Goal: Task Accomplishment & Management: Use online tool/utility

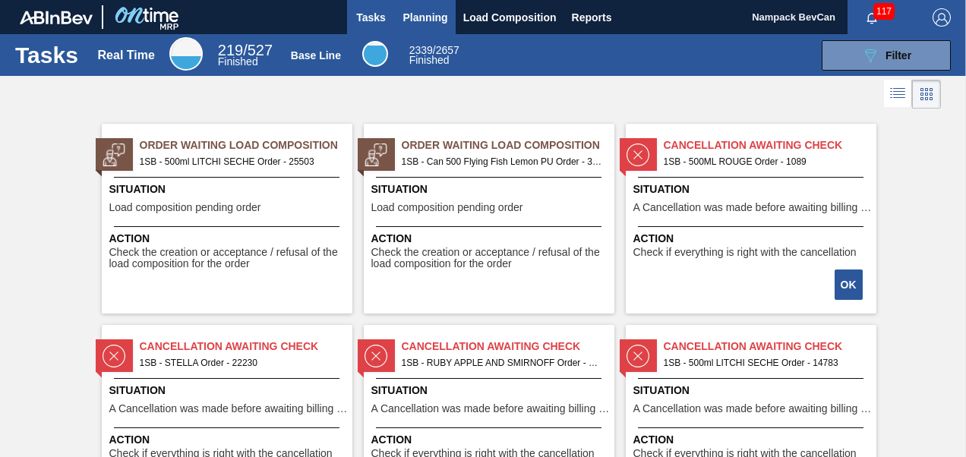
click at [425, 18] on span "Planning" at bounding box center [425, 17] width 45 height 18
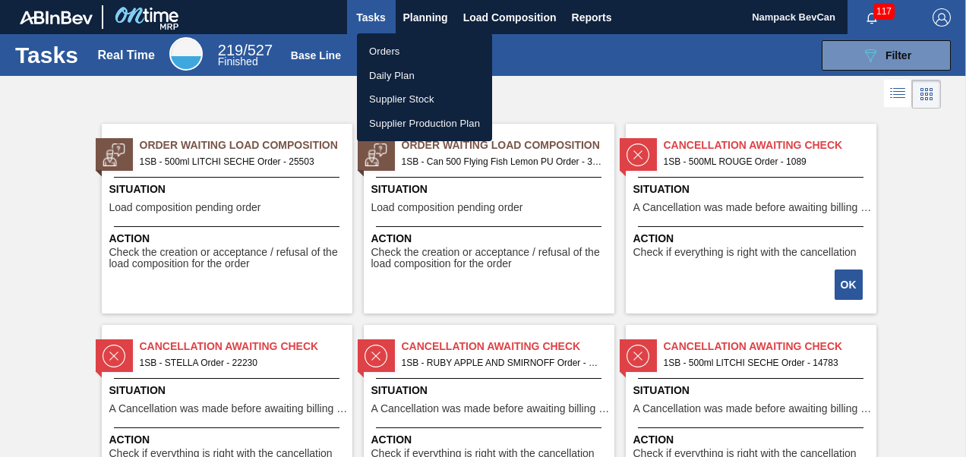
click at [397, 48] on li "Orders" at bounding box center [424, 52] width 135 height 24
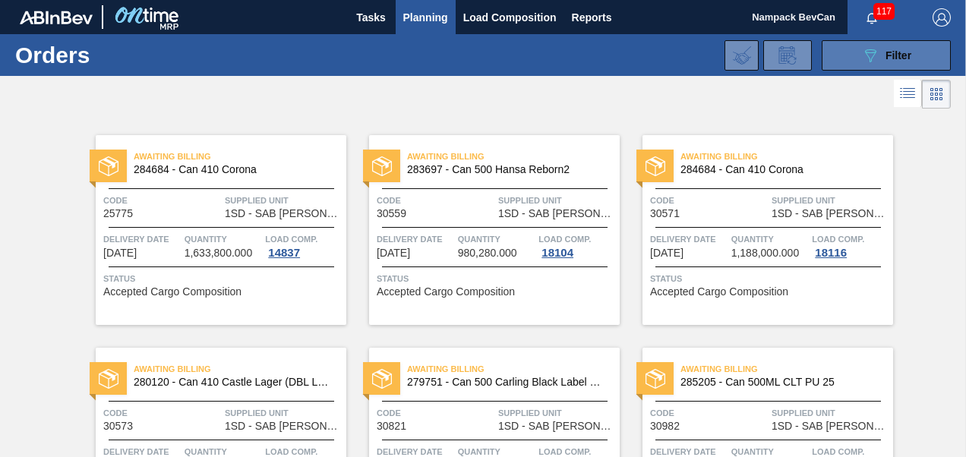
click at [865, 52] on icon at bounding box center [870, 55] width 11 height 13
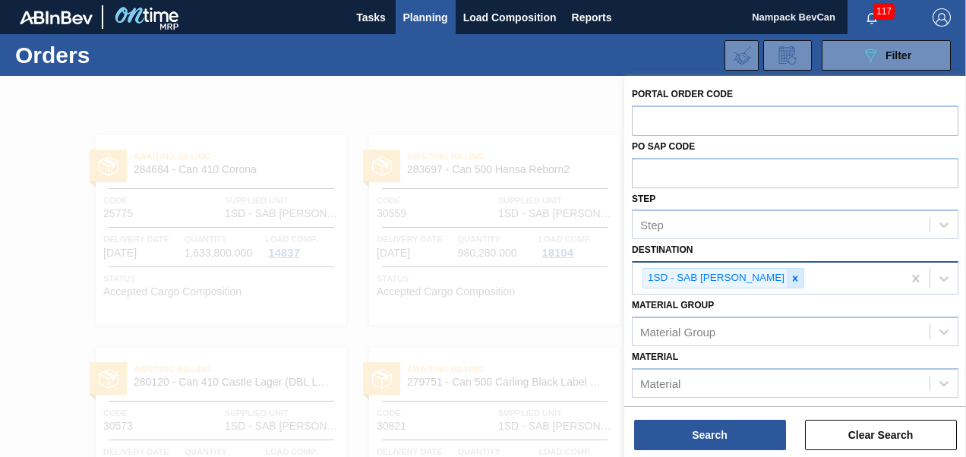
click at [790, 278] on icon at bounding box center [795, 279] width 11 height 11
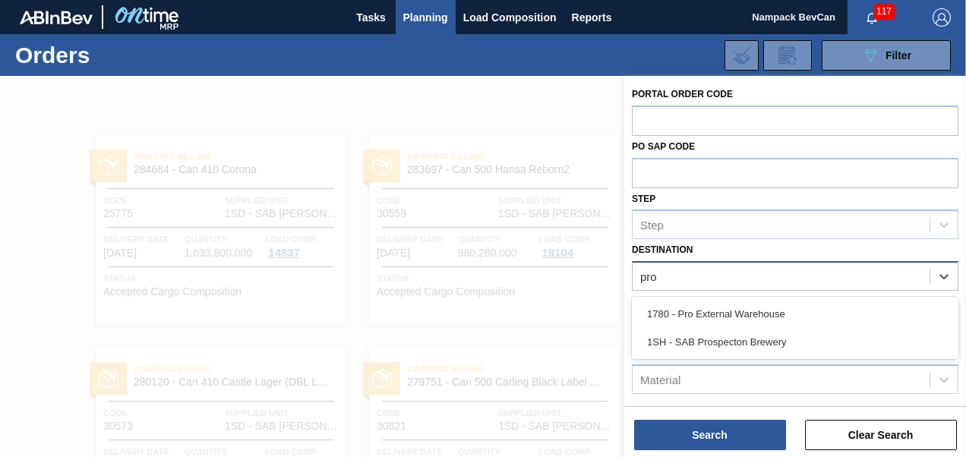
type input "pros"
click at [771, 318] on div "1SH - SAB Prospecton Brewery" at bounding box center [795, 314] width 327 height 28
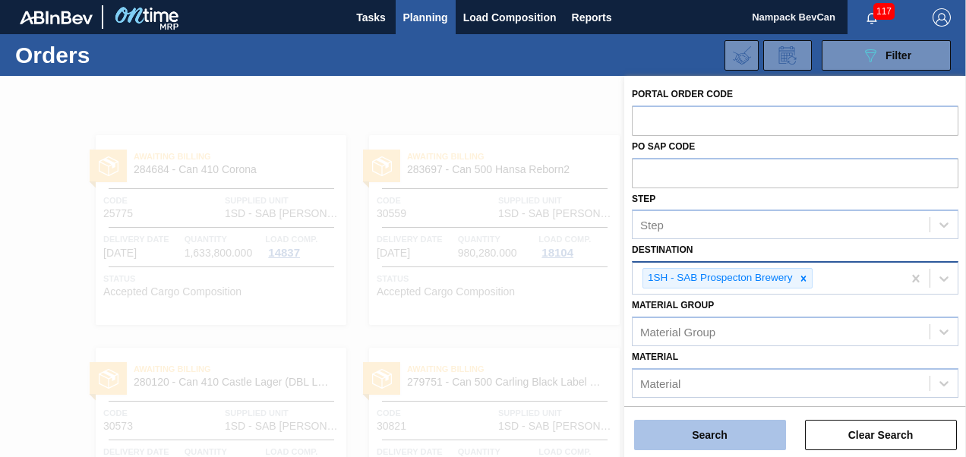
click at [737, 433] on button "Search" at bounding box center [710, 435] width 152 height 30
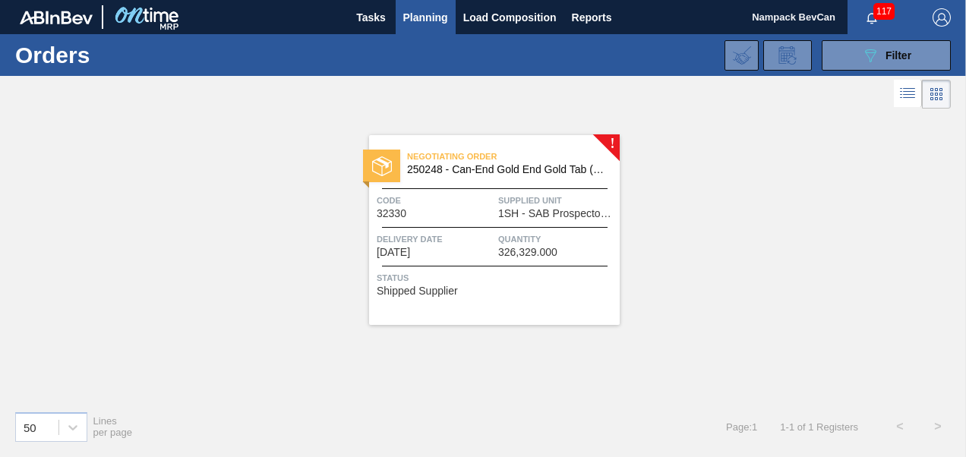
click at [511, 217] on span "1SH - SAB Prospecton Brewery" at bounding box center [557, 213] width 118 height 11
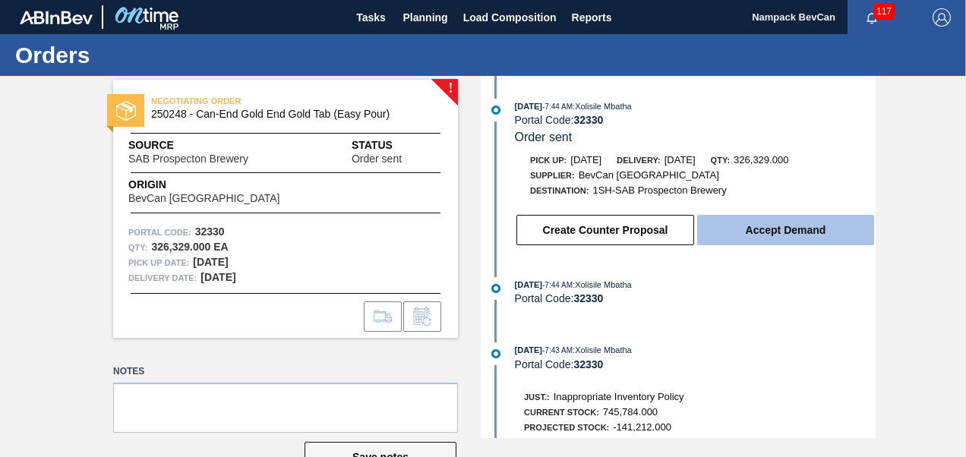
click at [790, 232] on button "Accept Demand" at bounding box center [785, 230] width 177 height 30
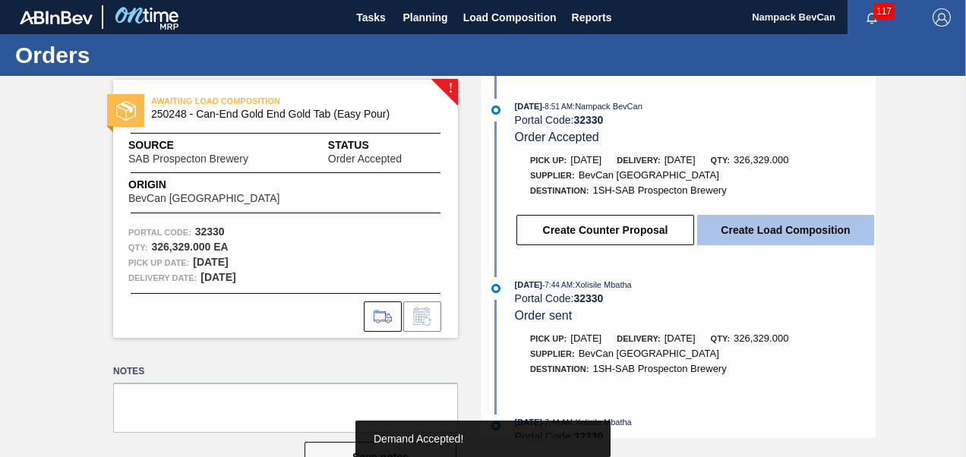
click at [773, 232] on button "Create Load Composition" at bounding box center [785, 230] width 177 height 30
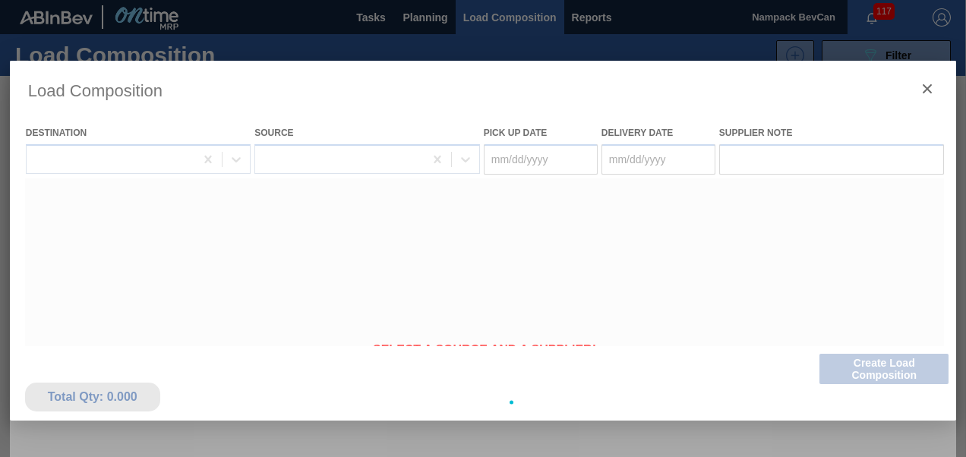
type Date "[DATE]"
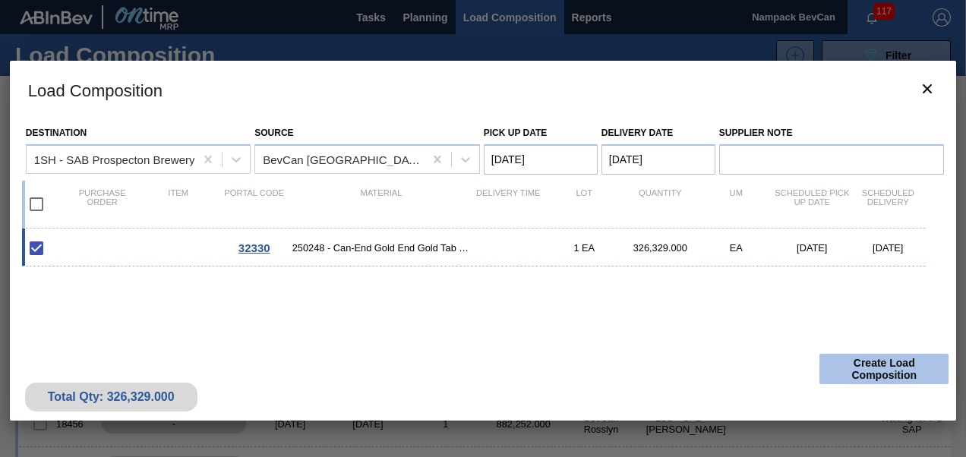
click at [865, 362] on button "Create Load Composition" at bounding box center [884, 369] width 129 height 30
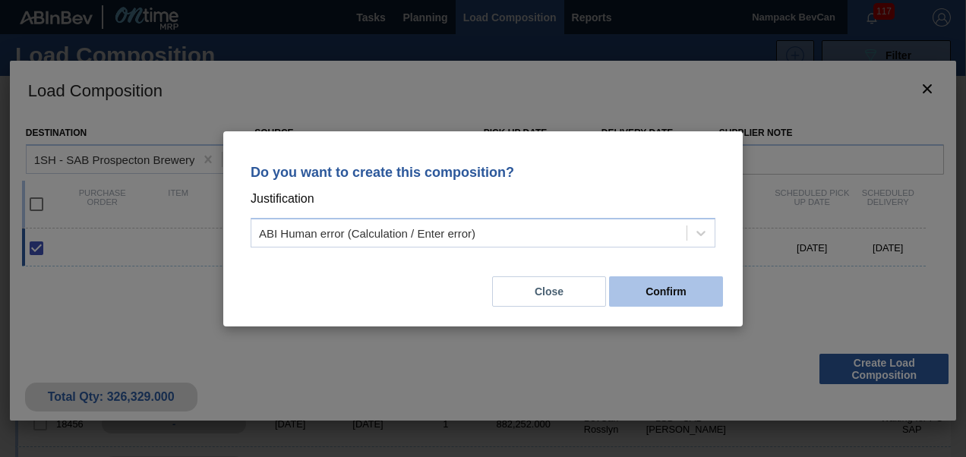
click at [681, 297] on button "Confirm" at bounding box center [666, 292] width 114 height 30
